Goal: Navigation & Orientation: Find specific page/section

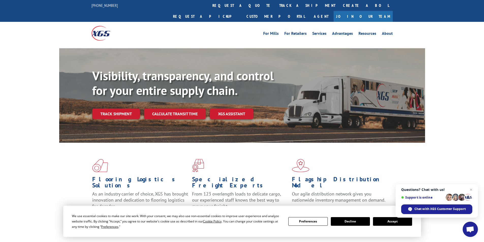
click at [373, 11] on link "Join Our Team" at bounding box center [363, 16] width 59 height 11
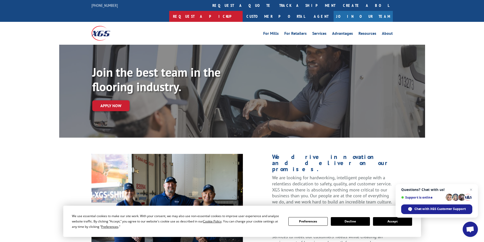
click at [243, 11] on link "Request a pickup" at bounding box center [205, 16] width 73 height 11
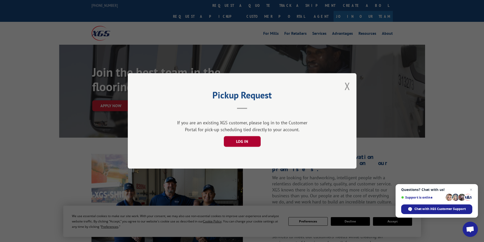
click at [248, 144] on button "LOG IN" at bounding box center [242, 142] width 37 height 11
